Goal: Information Seeking & Learning: Learn about a topic

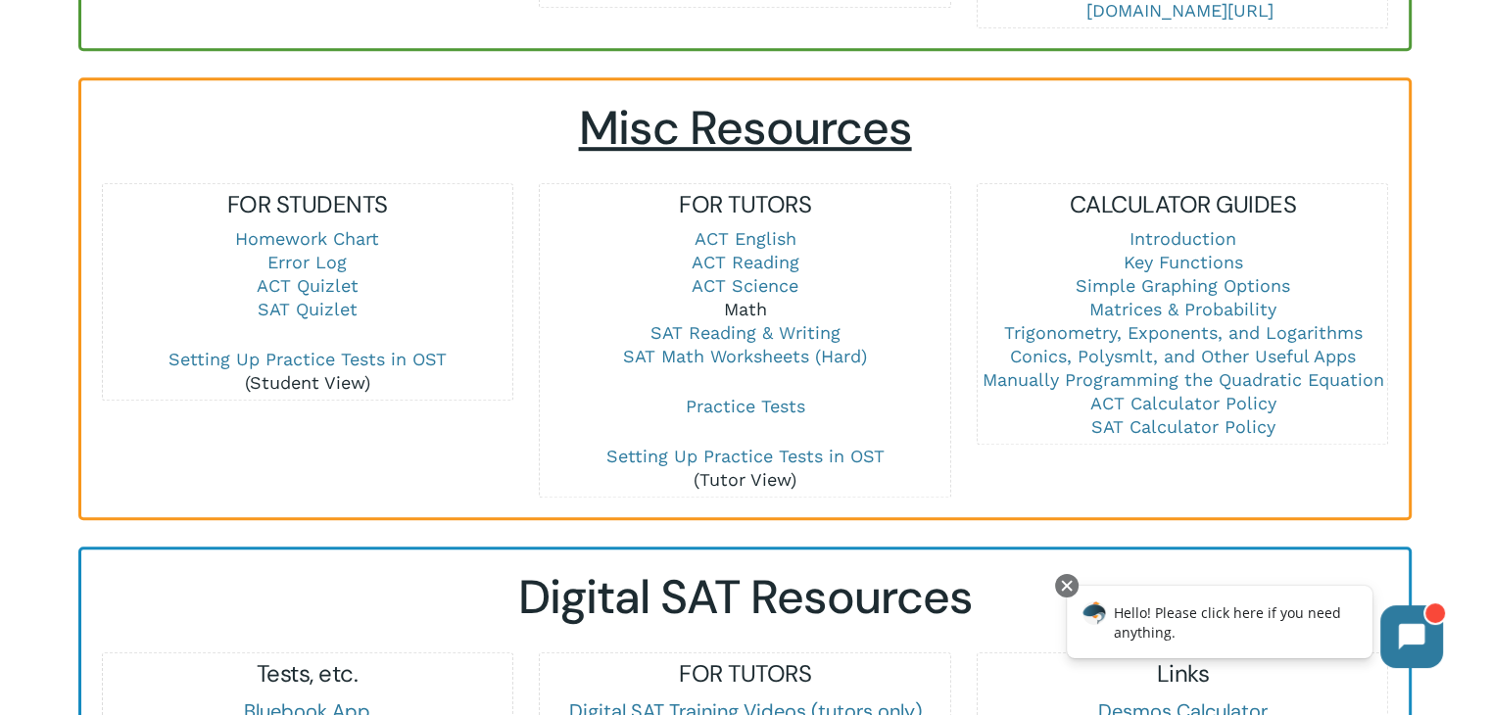
click at [749, 308] on link "Math" at bounding box center [744, 309] width 43 height 21
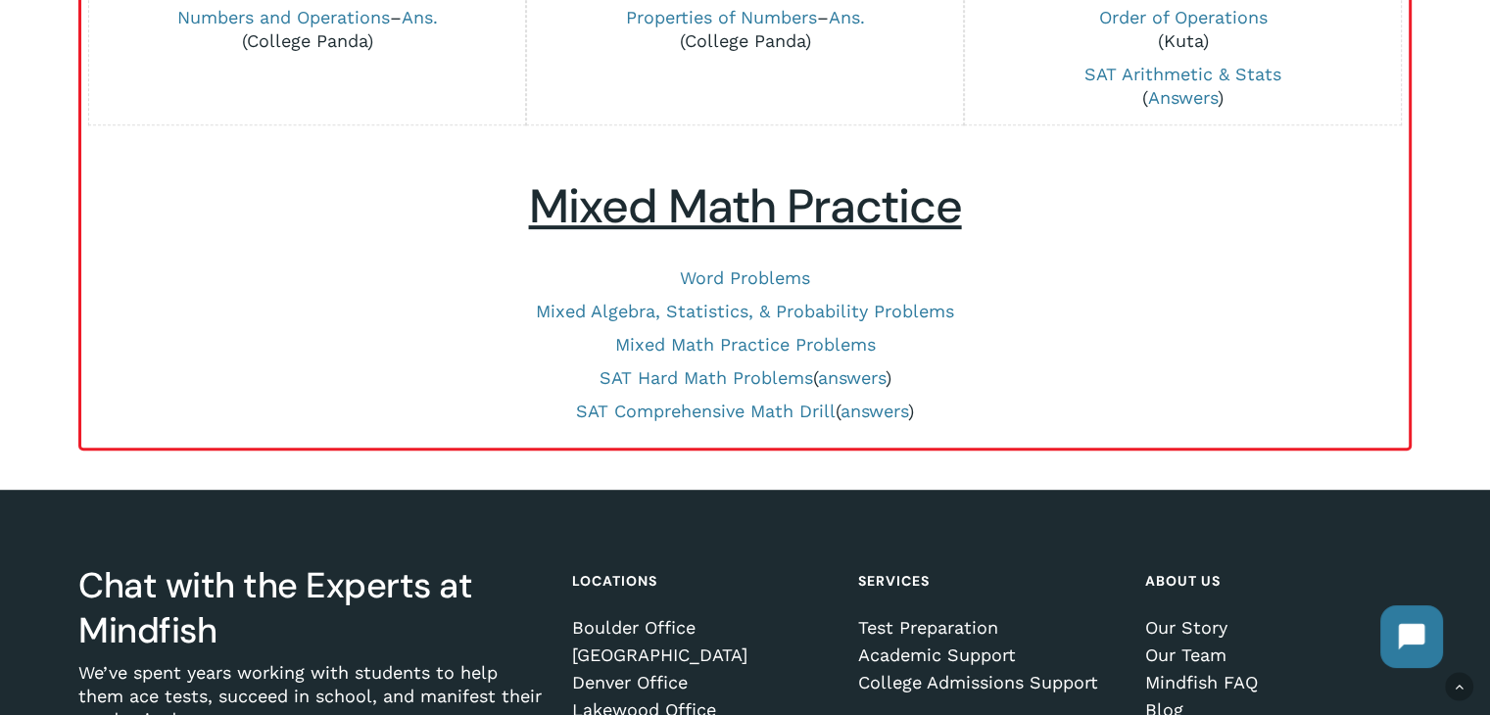
scroll to position [980, 0]
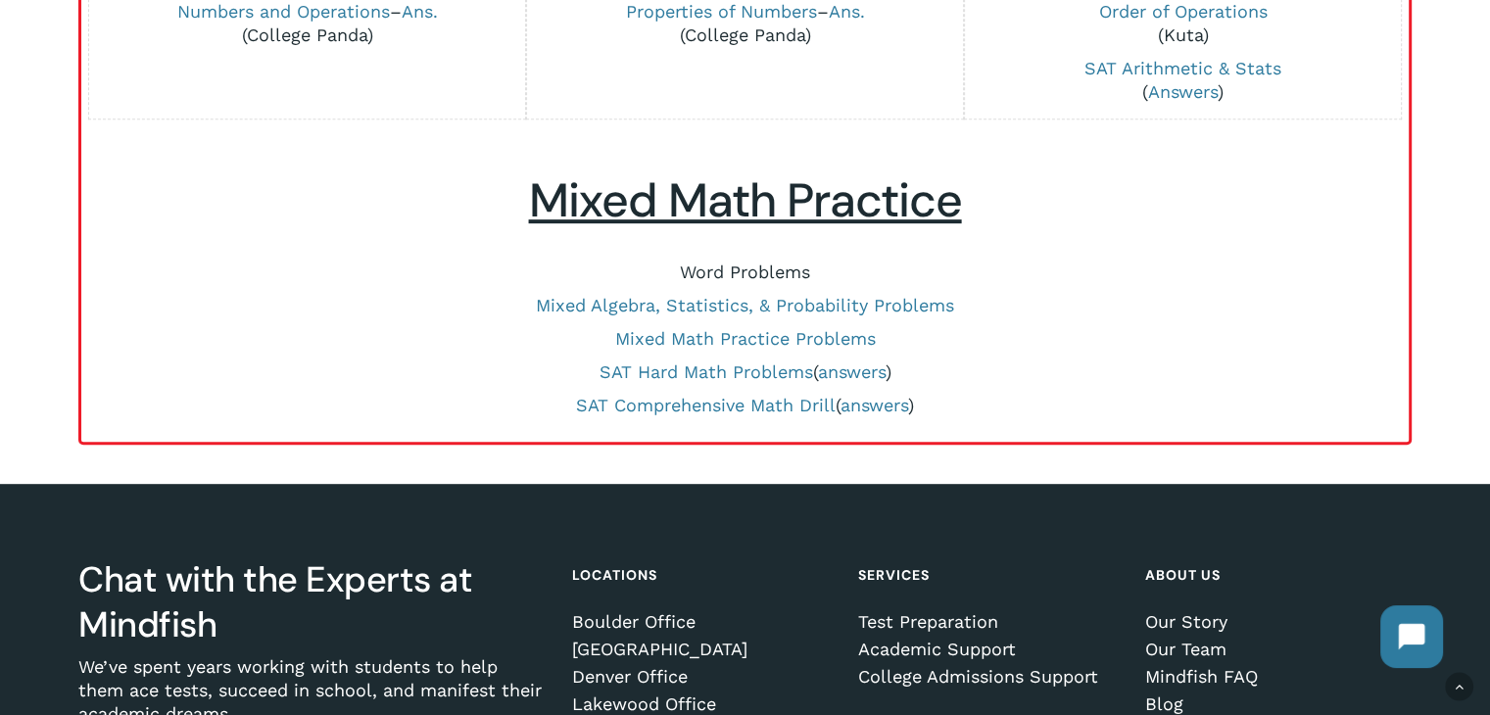
click at [756, 274] on link "Word Problems" at bounding box center [745, 272] width 130 height 21
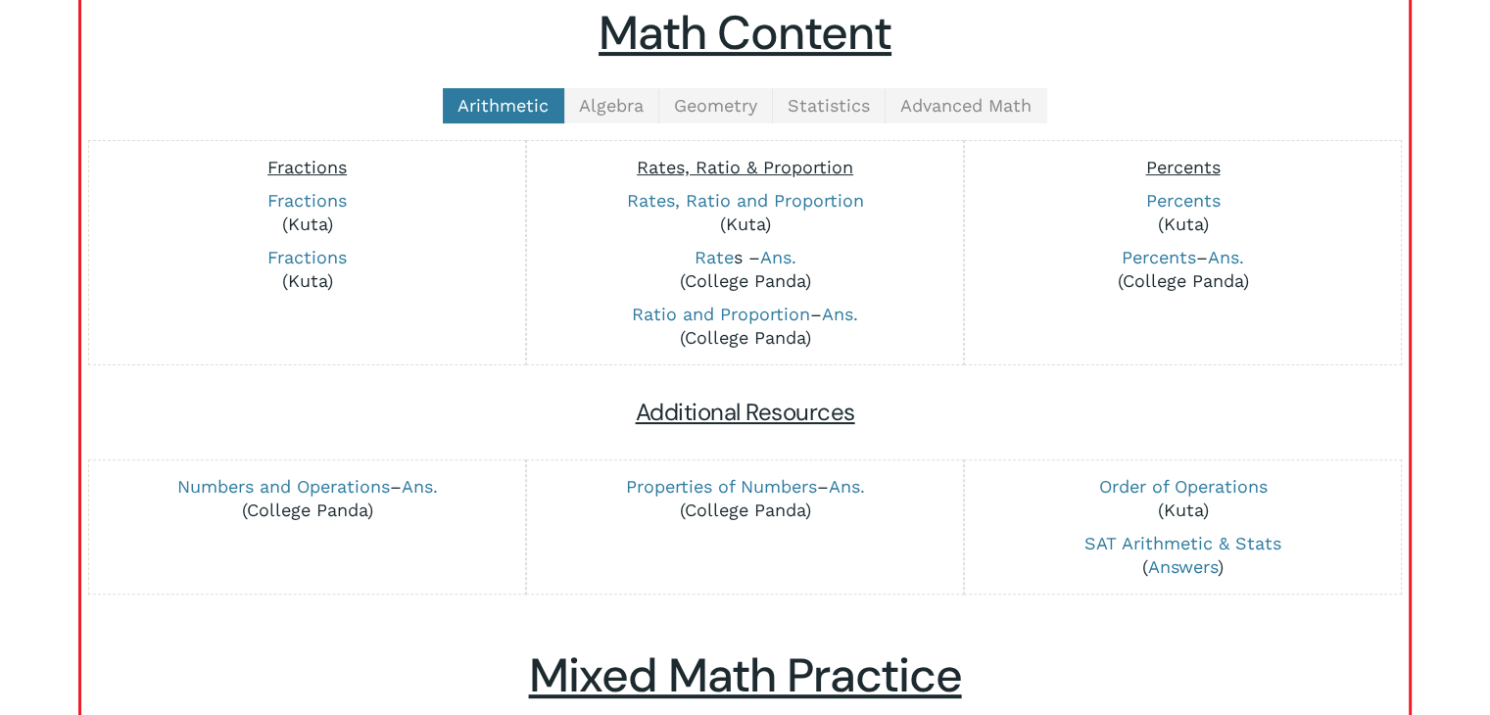
scroll to position [490, 0]
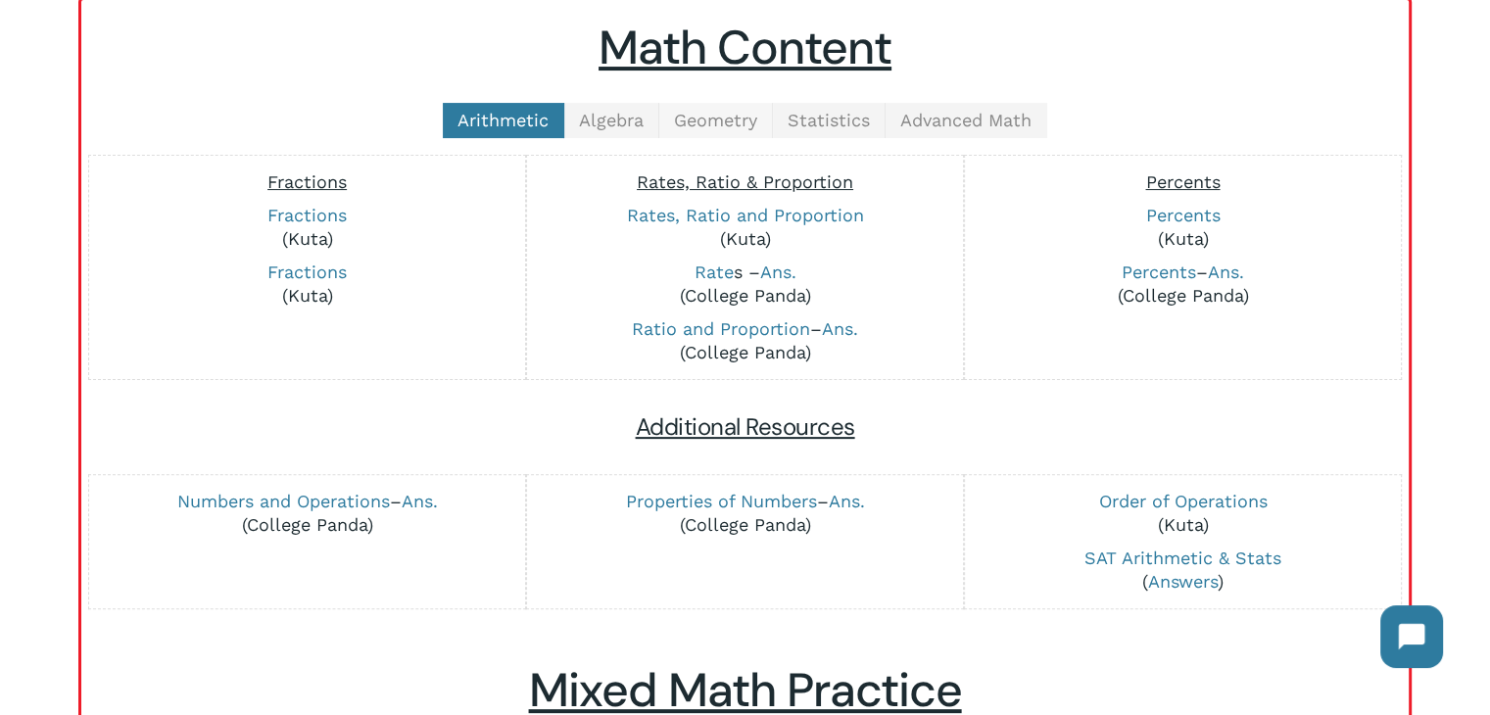
click at [705, 104] on link "Geometry" at bounding box center [716, 120] width 114 height 35
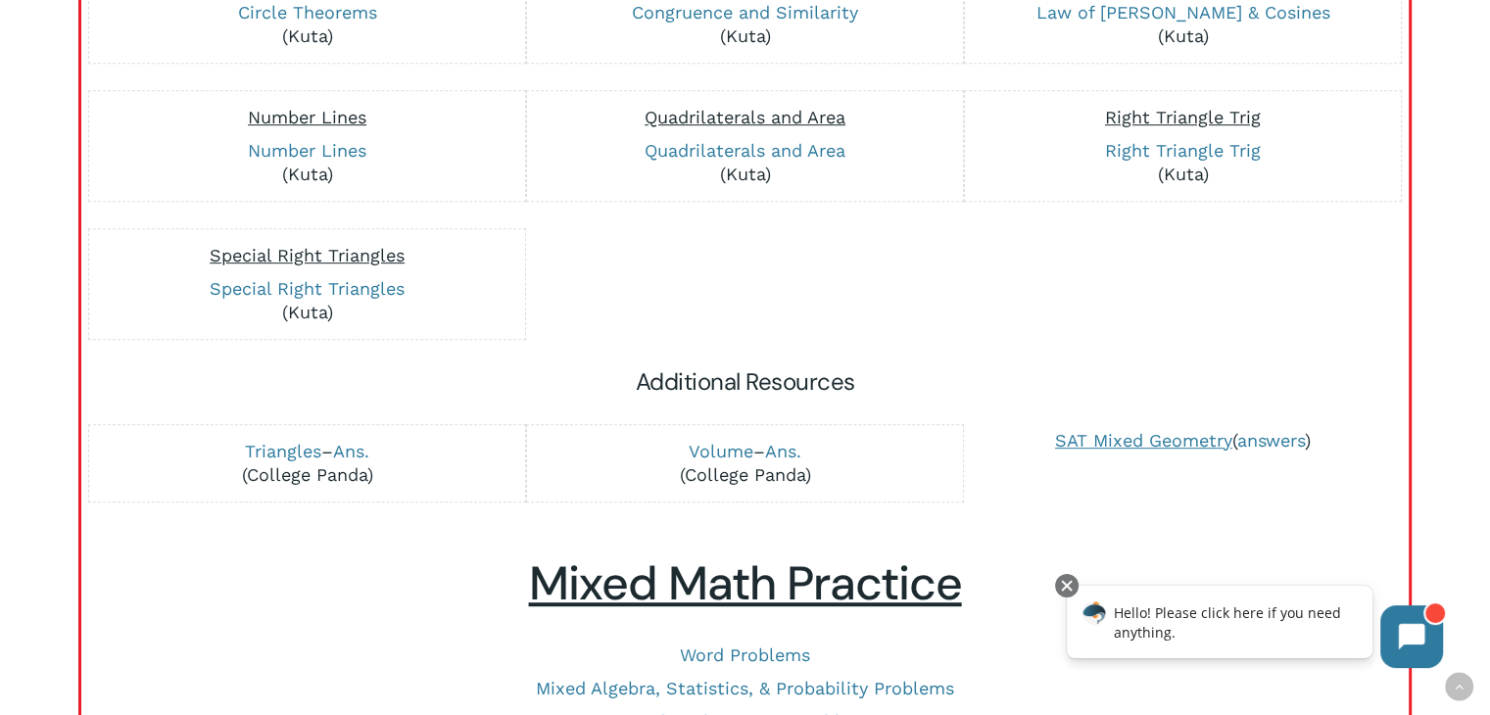
scroll to position [980, 0]
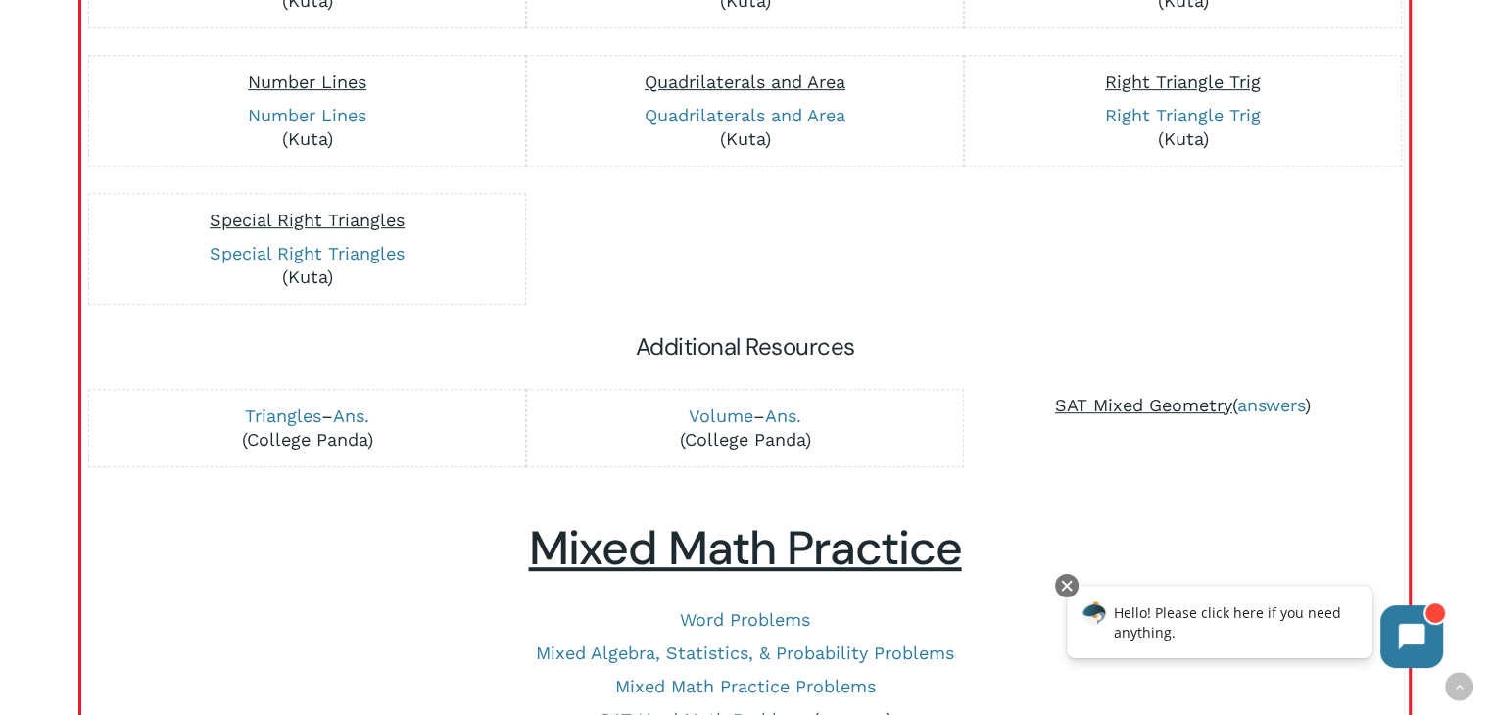
click at [1140, 401] on span "SAT Mixed Geometry" at bounding box center [1143, 405] width 177 height 21
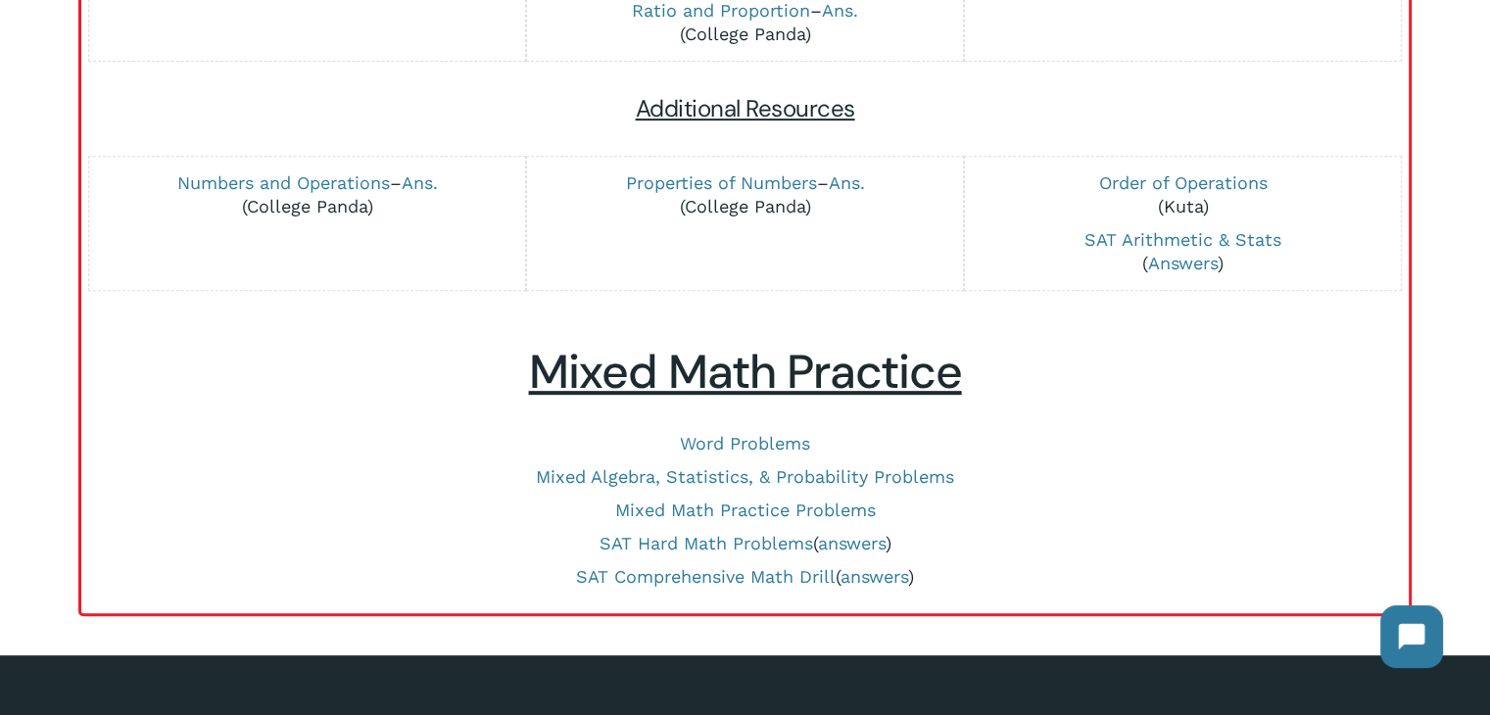
scroll to position [541, 0]
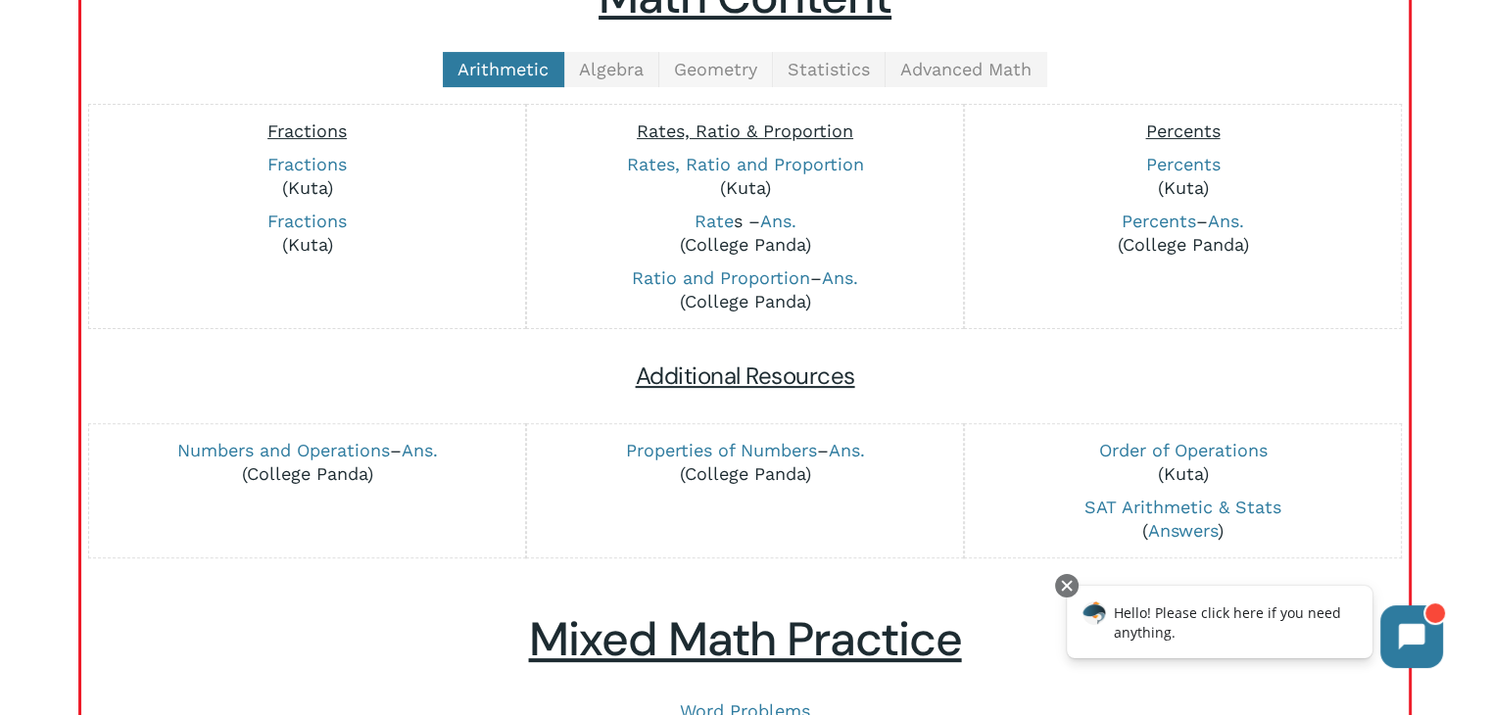
click at [696, 68] on span "Geometry" at bounding box center [715, 69] width 83 height 21
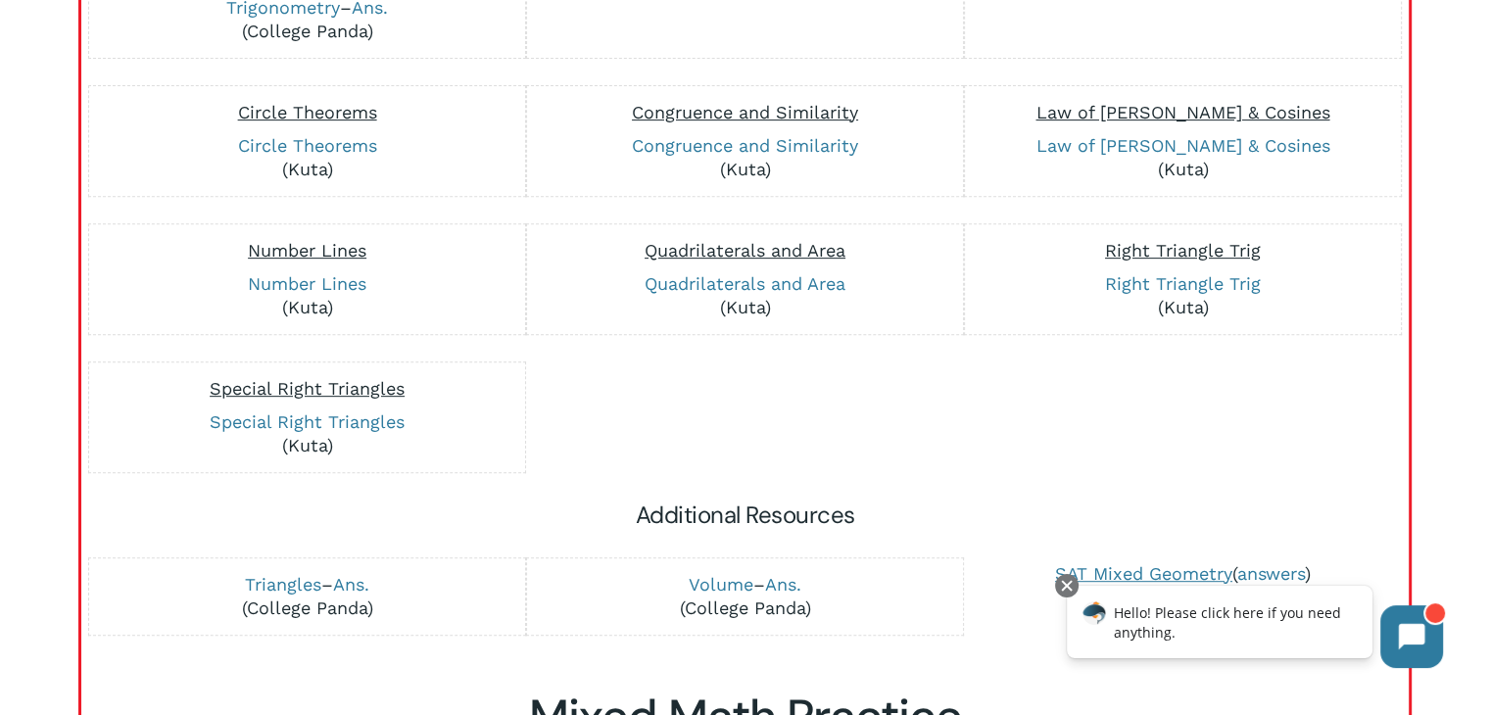
scroll to position [932, 0]
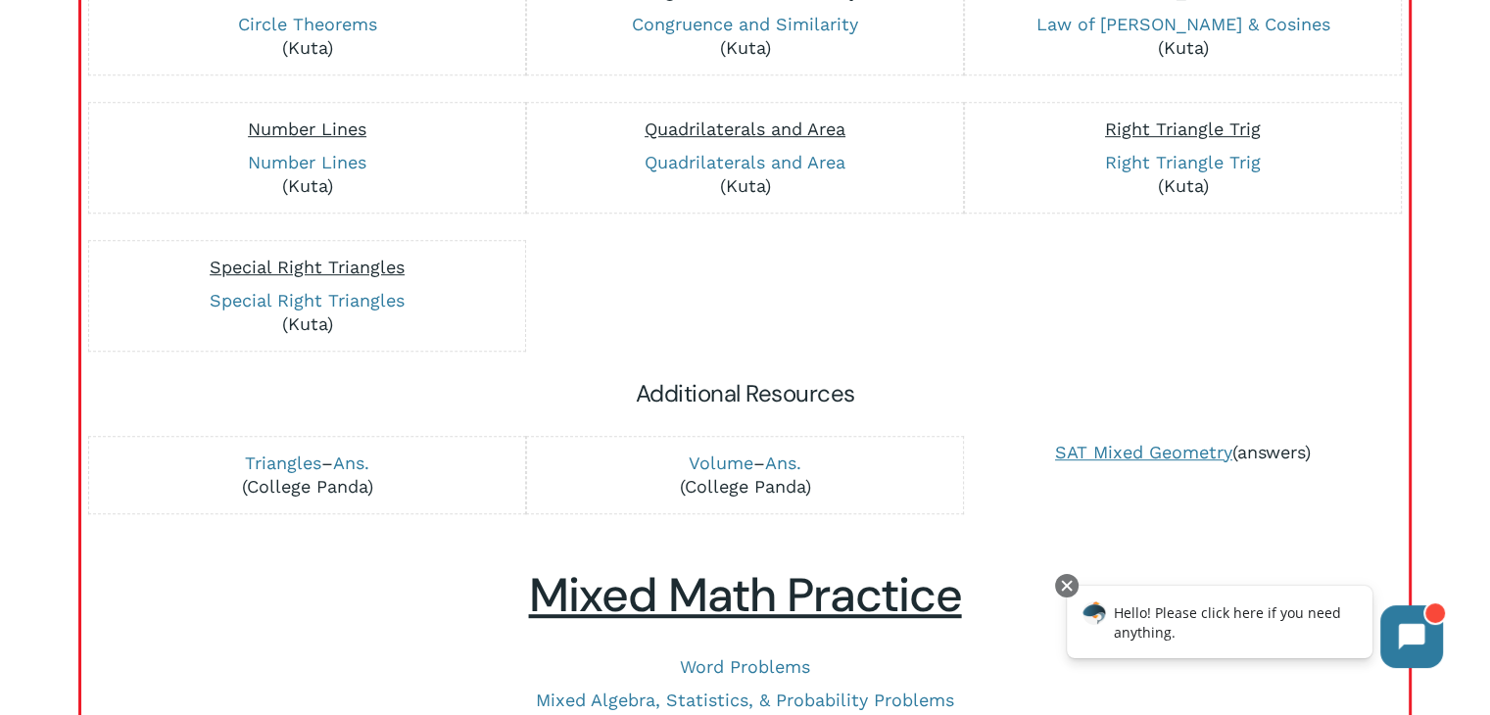
click at [1274, 443] on link "answers" at bounding box center [1271, 452] width 68 height 21
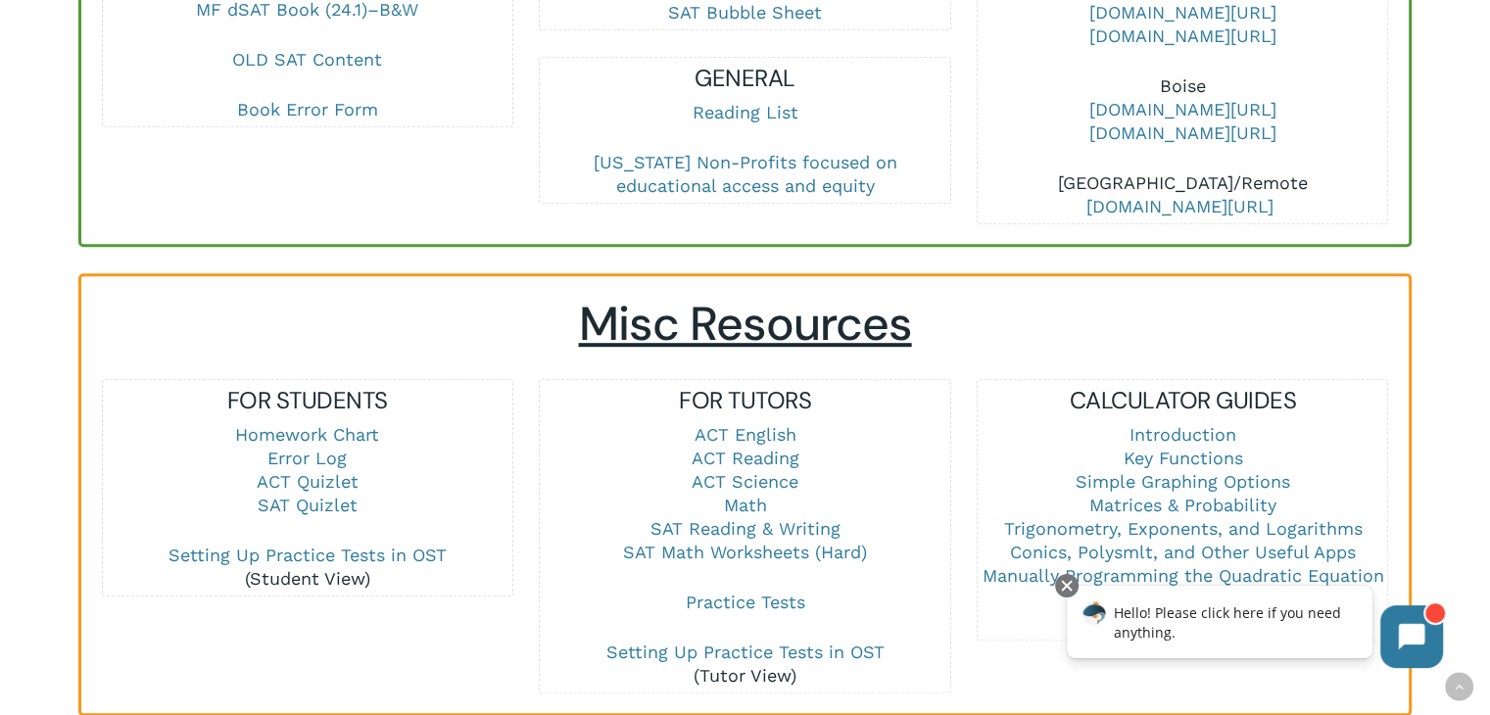
scroll to position [1371, 0]
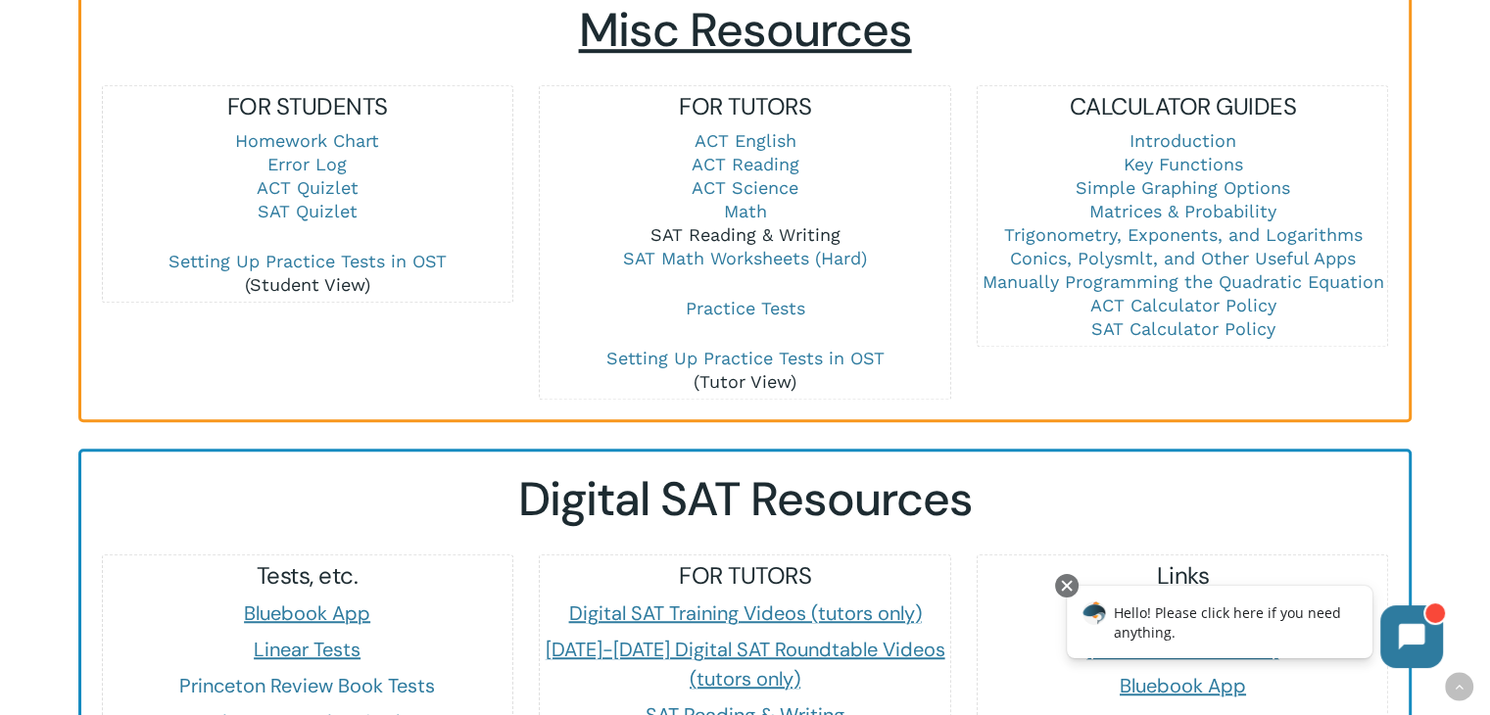
click at [754, 235] on link "SAT Reading & Writing" at bounding box center [744, 234] width 190 height 21
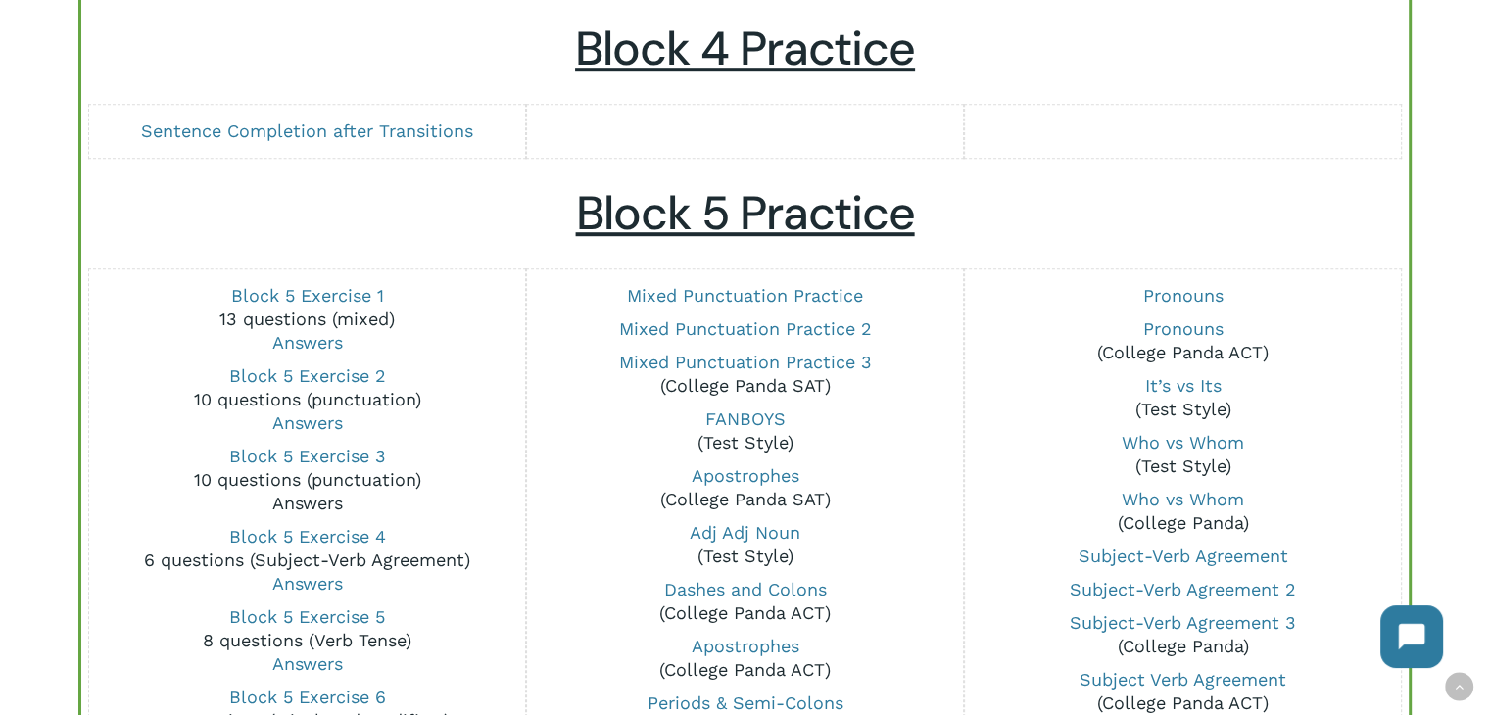
scroll to position [1371, 0]
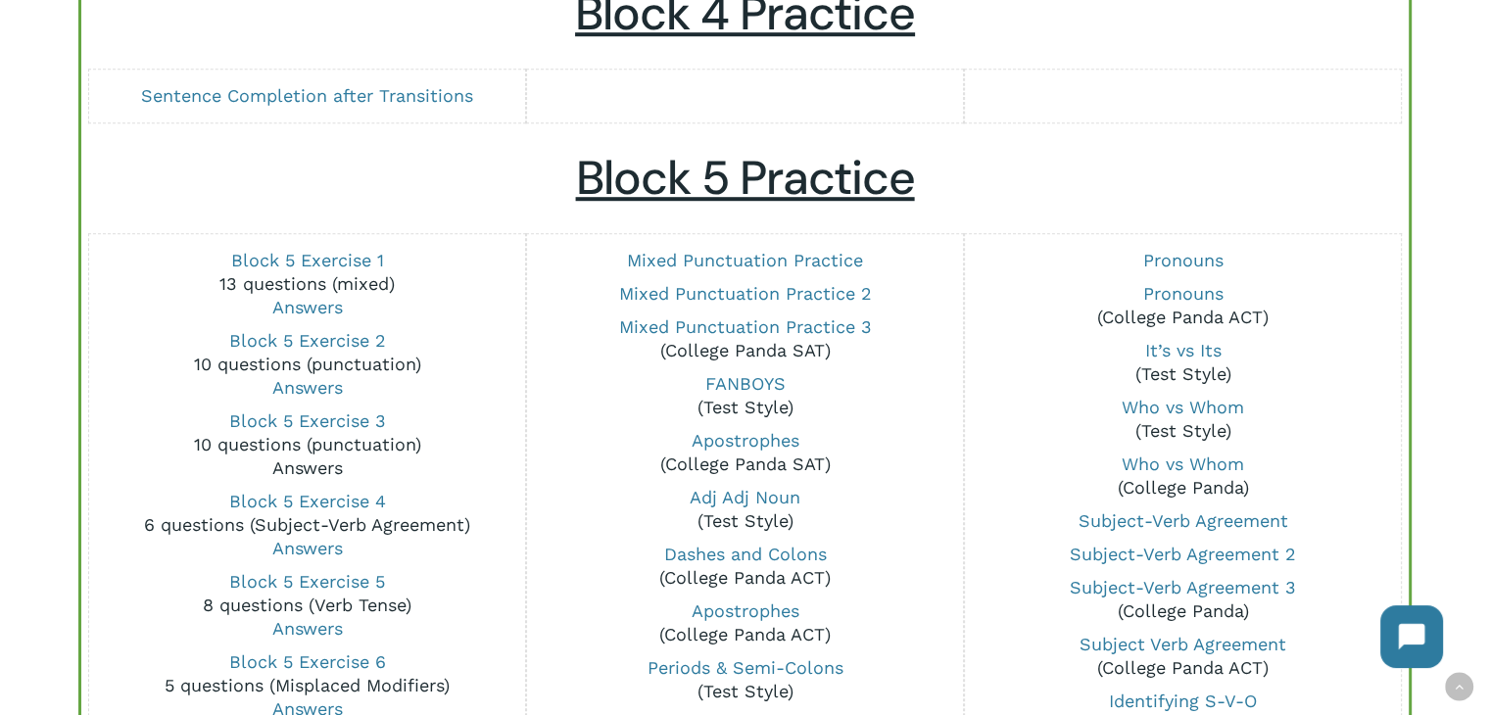
click at [323, 467] on link "Answers" at bounding box center [307, 467] width 71 height 21
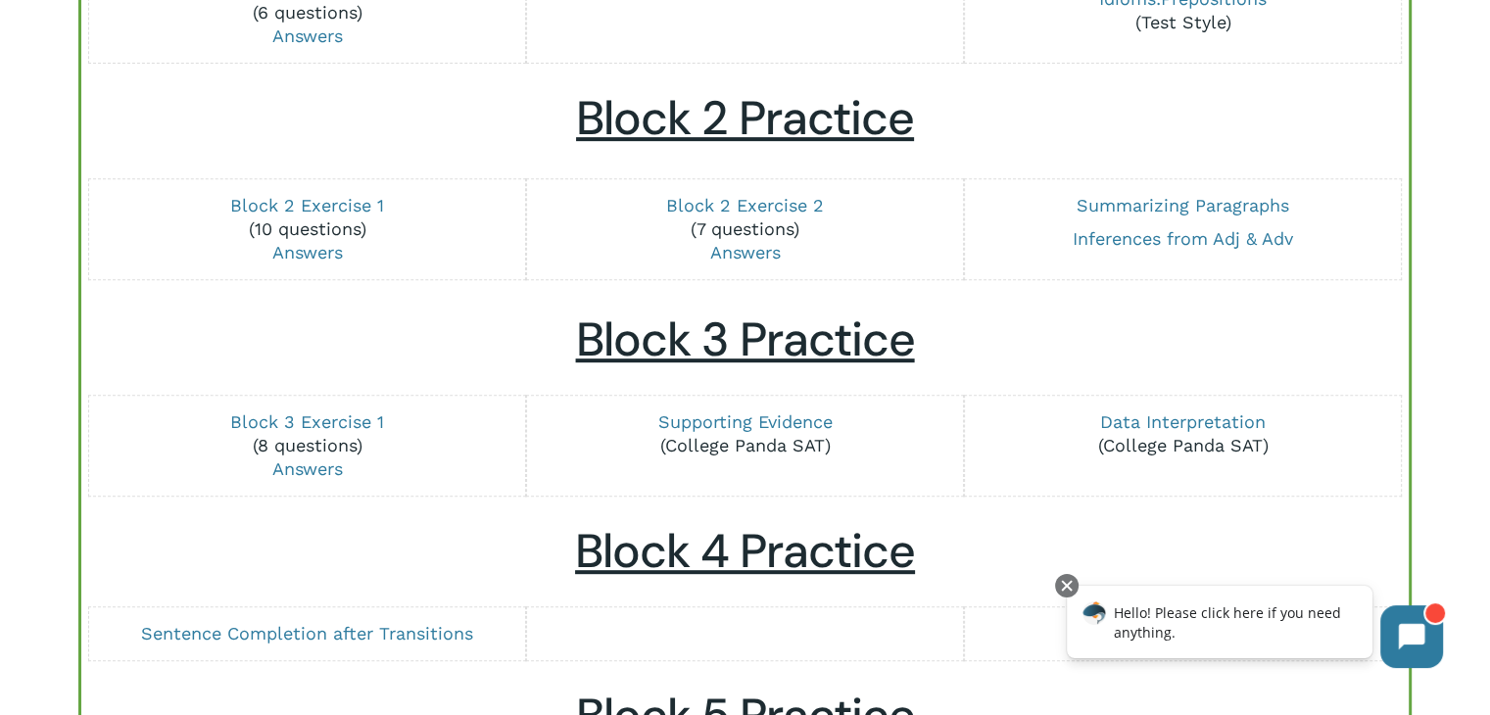
scroll to position [882, 0]
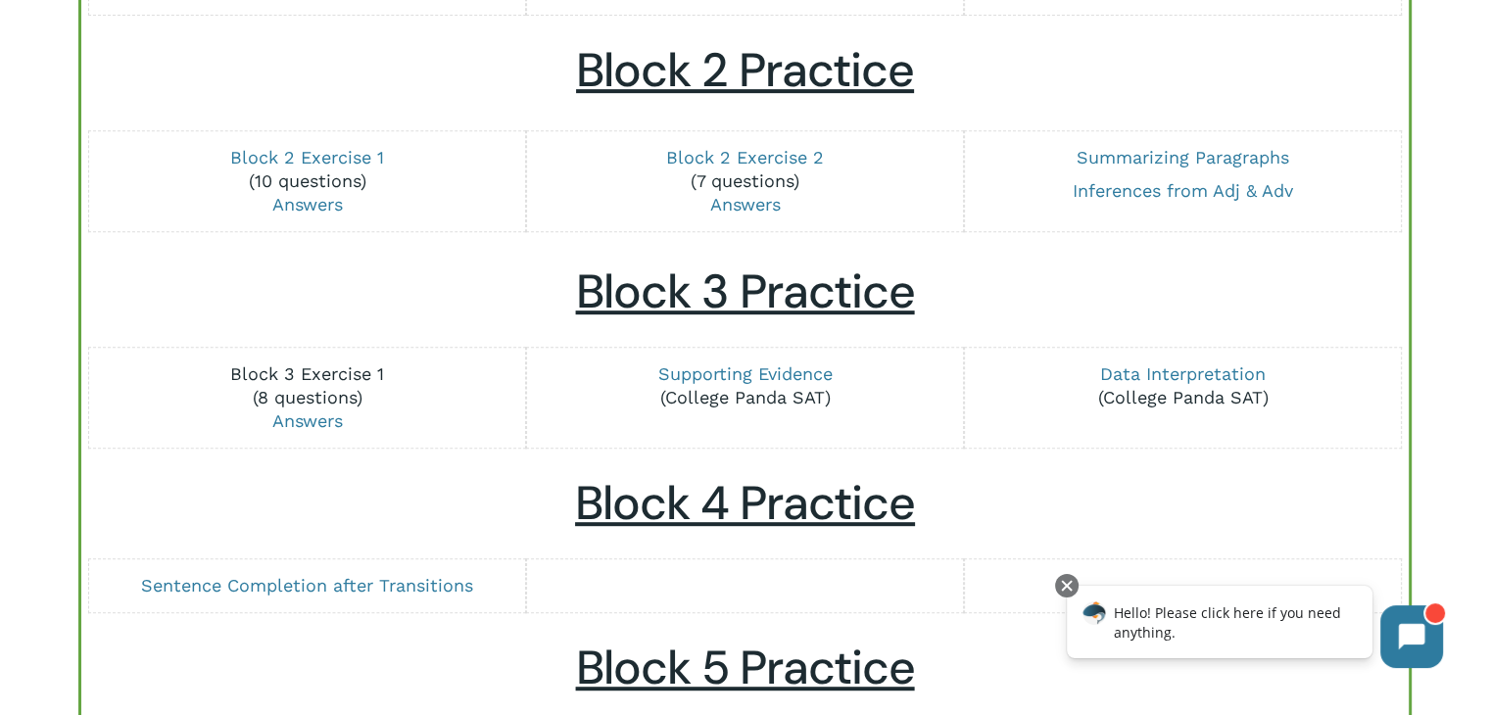
click at [337, 366] on link "Block 3 Exercise 1" at bounding box center [307, 373] width 154 height 21
